Goal: Check status: Check status

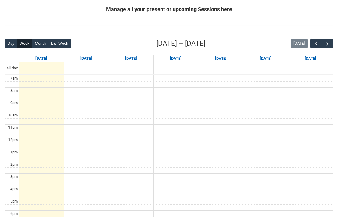
scroll to position [121, 0]
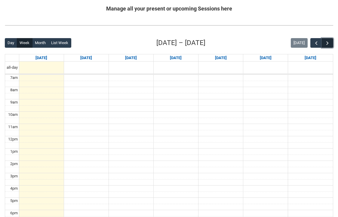
click at [327, 44] on span "button" at bounding box center [327, 43] width 6 height 6
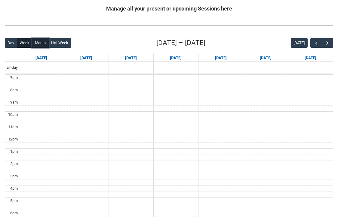
click at [37, 42] on button "Month" at bounding box center [40, 43] width 17 height 10
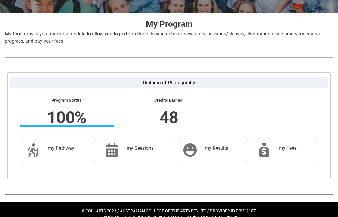
scroll to position [117, 0]
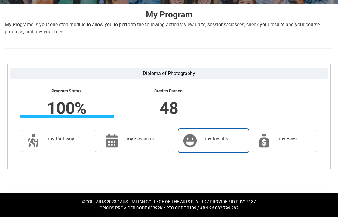
click at [216, 139] on h2 "my Results" at bounding box center [223, 139] width 37 height 6
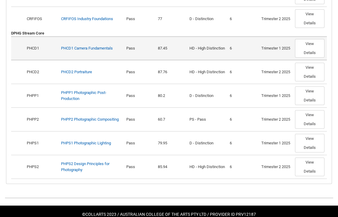
scroll to position [0, 0]
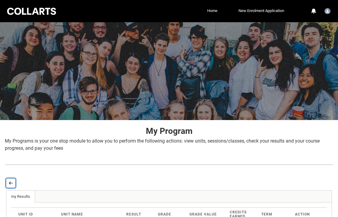
click at [13, 184] on lightning-primitive-icon "button" at bounding box center [11, 183] width 4 height 5
